Goal: Transaction & Acquisition: Book appointment/travel/reservation

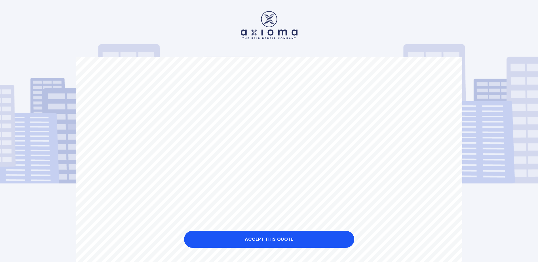
scroll to position [85, 0]
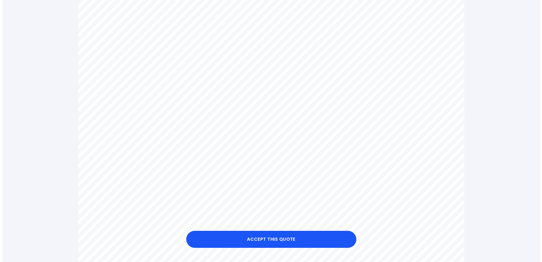
scroll to position [255, 0]
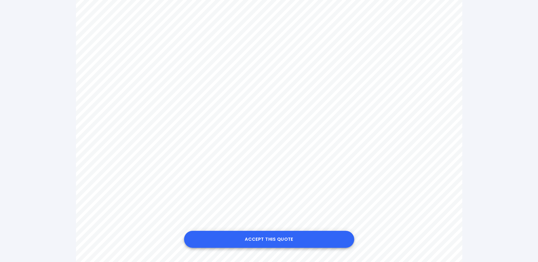
click at [280, 237] on button "Accept this Quote" at bounding box center [269, 239] width 170 height 17
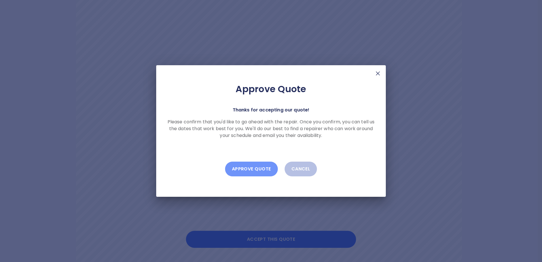
click at [267, 168] on button "Approve Quote" at bounding box center [251, 169] width 53 height 15
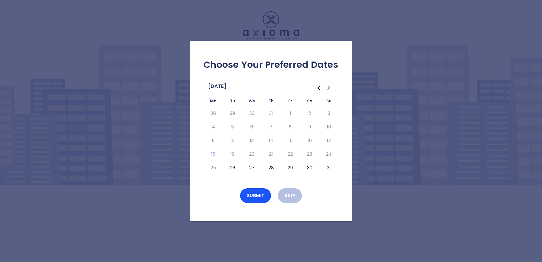
click at [330, 90] on icon "Go to the Next Month" at bounding box center [329, 88] width 7 height 7
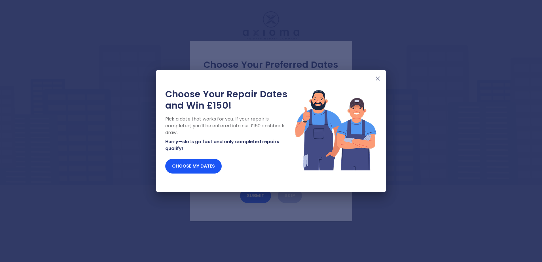
click at [380, 77] on img at bounding box center [378, 78] width 7 height 7
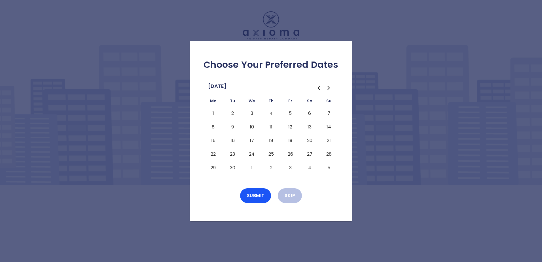
click at [233, 113] on button "2" at bounding box center [233, 113] width 10 height 9
click at [260, 194] on button "Submit" at bounding box center [255, 195] width 31 height 15
